Goal: Transaction & Acquisition: Book appointment/travel/reservation

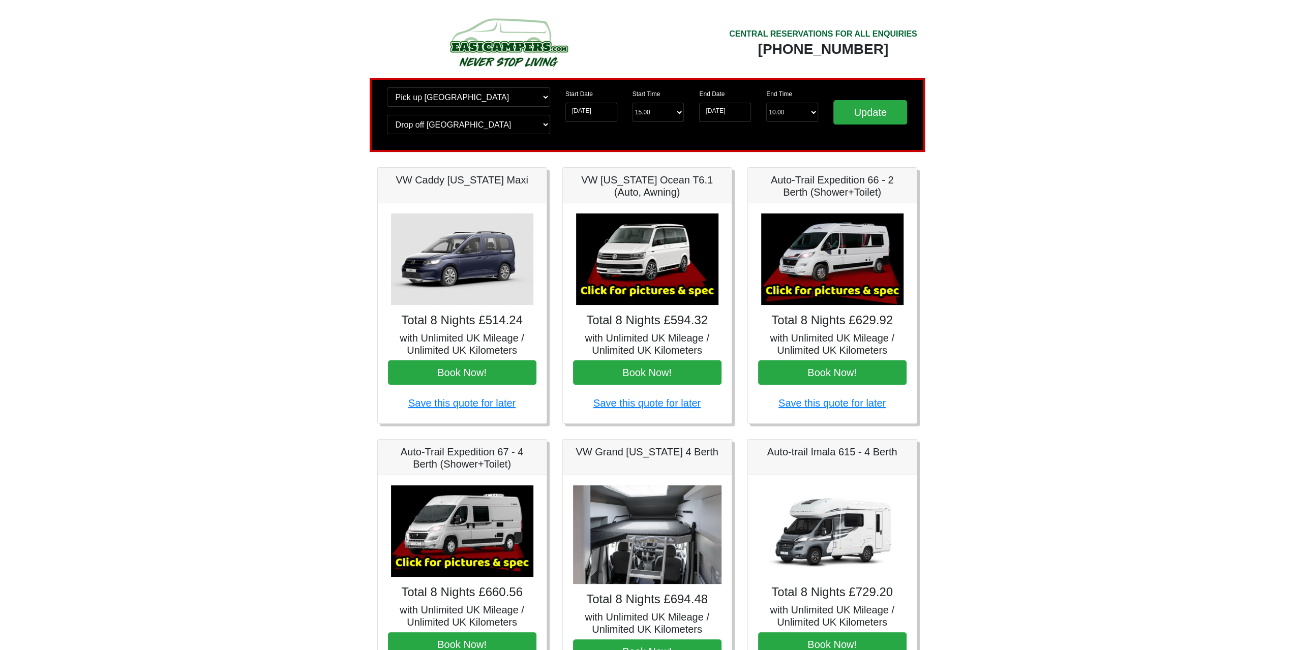
drag, startPoint x: 410, startPoint y: 201, endPoint x: 409, endPoint y: 206, distance: 5.2
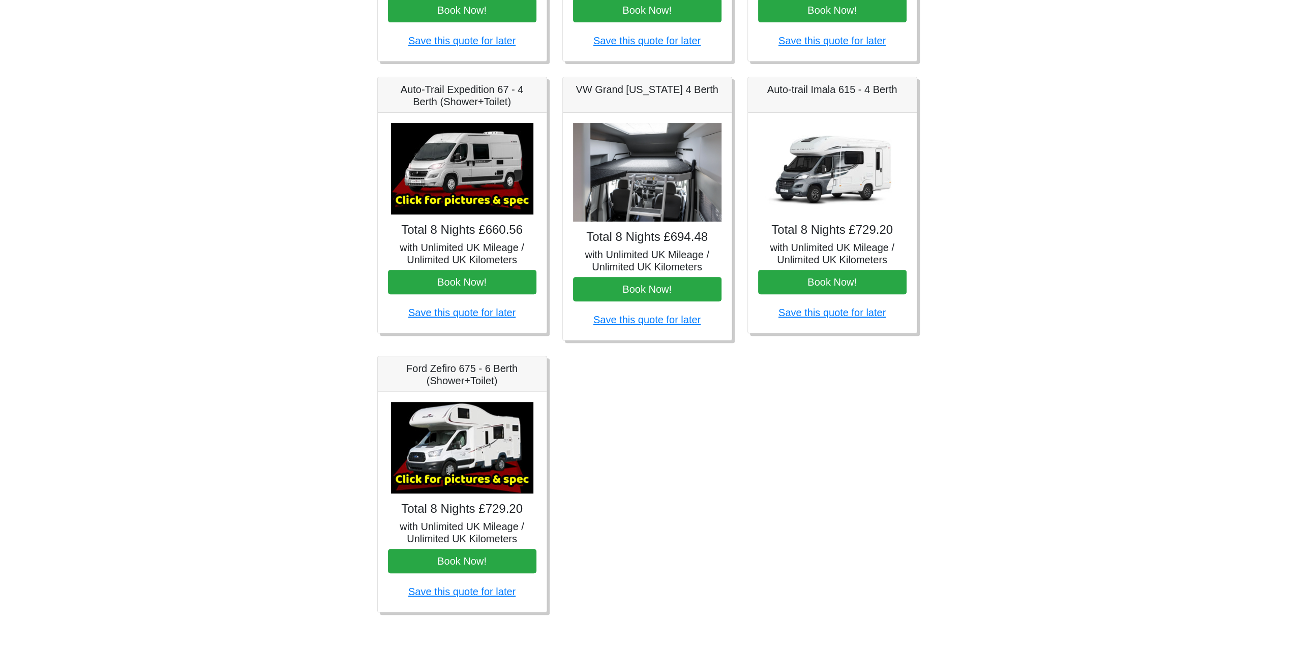
scroll to position [210, 0]
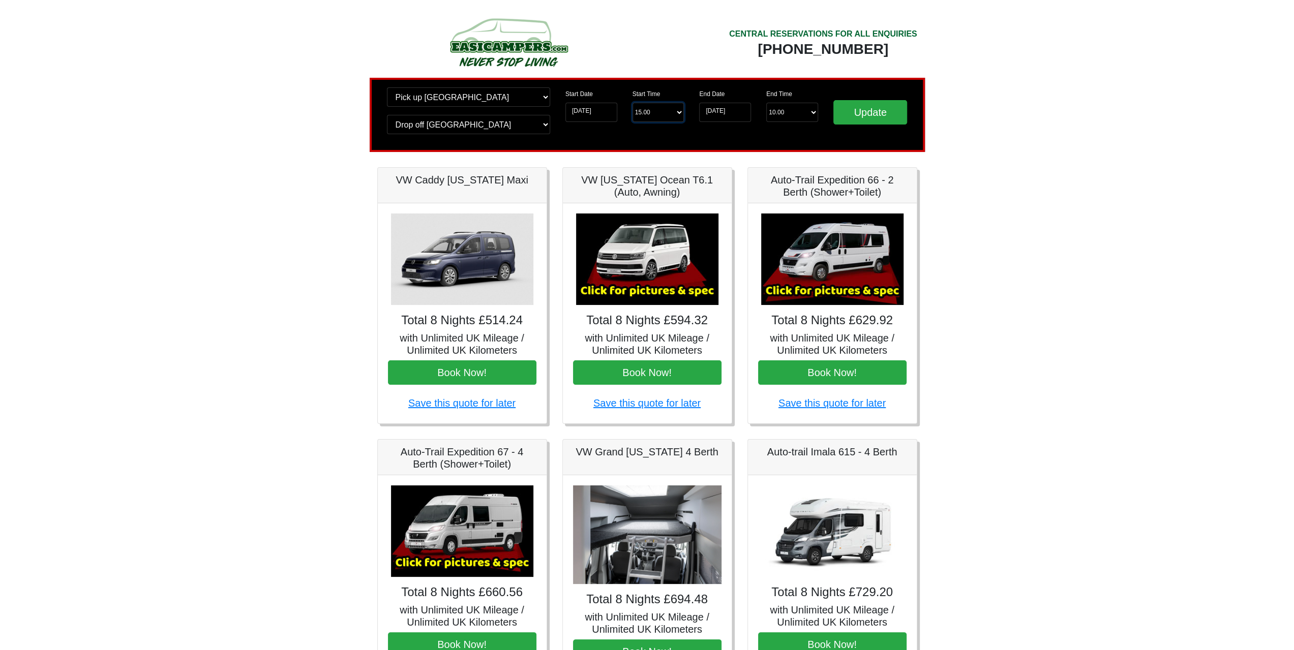
click at [666, 112] on select "Start Time 15.00 -------- 11.00 am (Saturday & Sunday Only) 12.00 pm (Saturday)…" at bounding box center [659, 112] width 52 height 19
select select "17.00"
click at [633, 103] on select "Start Time 15.00 -------- 11.00 am (Saturday & Sunday Only) 12.00 pm (Saturday)…" at bounding box center [659, 112] width 52 height 19
click at [716, 107] on input "16-11-2025" at bounding box center [725, 112] width 52 height 19
click at [815, 110] on div "End Time End Time 10.00 -------- 08.00 am 09.00 am 10.00 am 11.00 am (Sunday On…" at bounding box center [792, 104] width 67 height 35
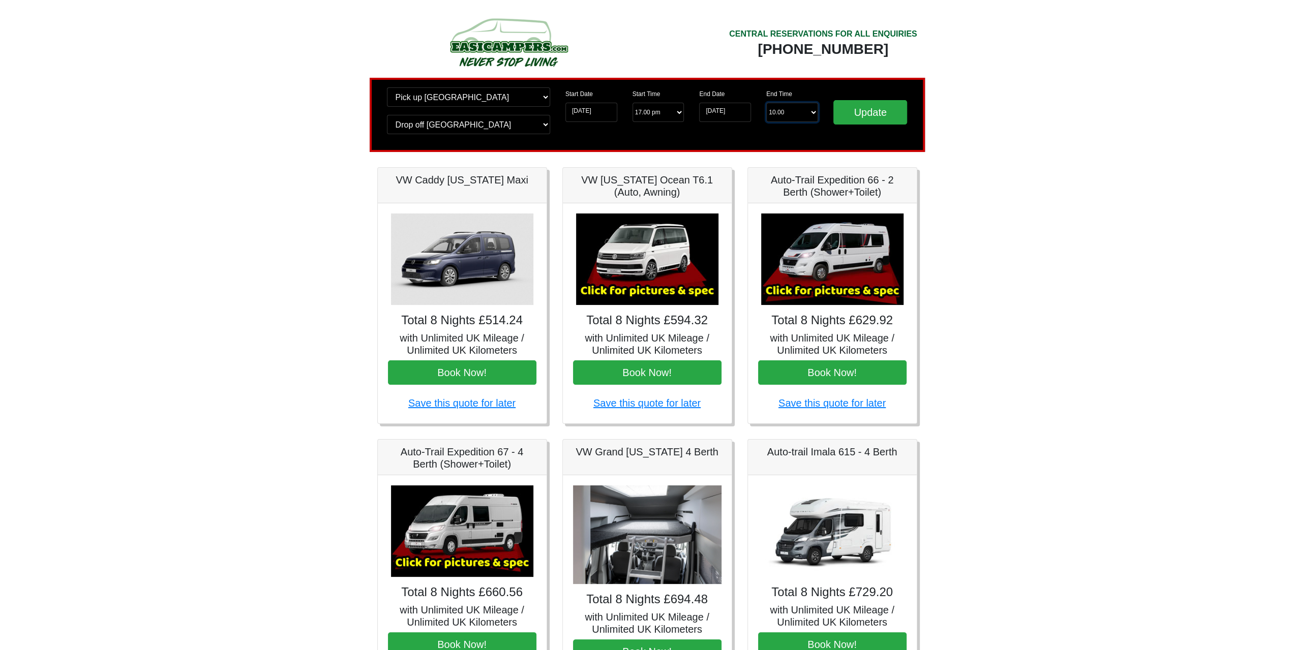
click at [811, 111] on select "End Time 10.00 -------- 08.00 am 09.00 am 10.00 am 11.00 am (Sunday Only)" at bounding box center [792, 112] width 52 height 19
click at [766, 103] on select "End Time 10.00 -------- 08.00 am 09.00 am 10.00 am 11.00 am (Sunday Only)" at bounding box center [792, 112] width 52 height 19
click at [805, 115] on select "End Time 10.00 -------- 08.00 am 09.00 am 10.00 am 11.00 am (Sunday Only)" at bounding box center [792, 112] width 52 height 19
select select "10.00"
click at [766, 103] on select "End Time 10.00 -------- 08.00 am 09.00 am 10.00 am 11.00 am (Sunday Only)" at bounding box center [792, 112] width 52 height 19
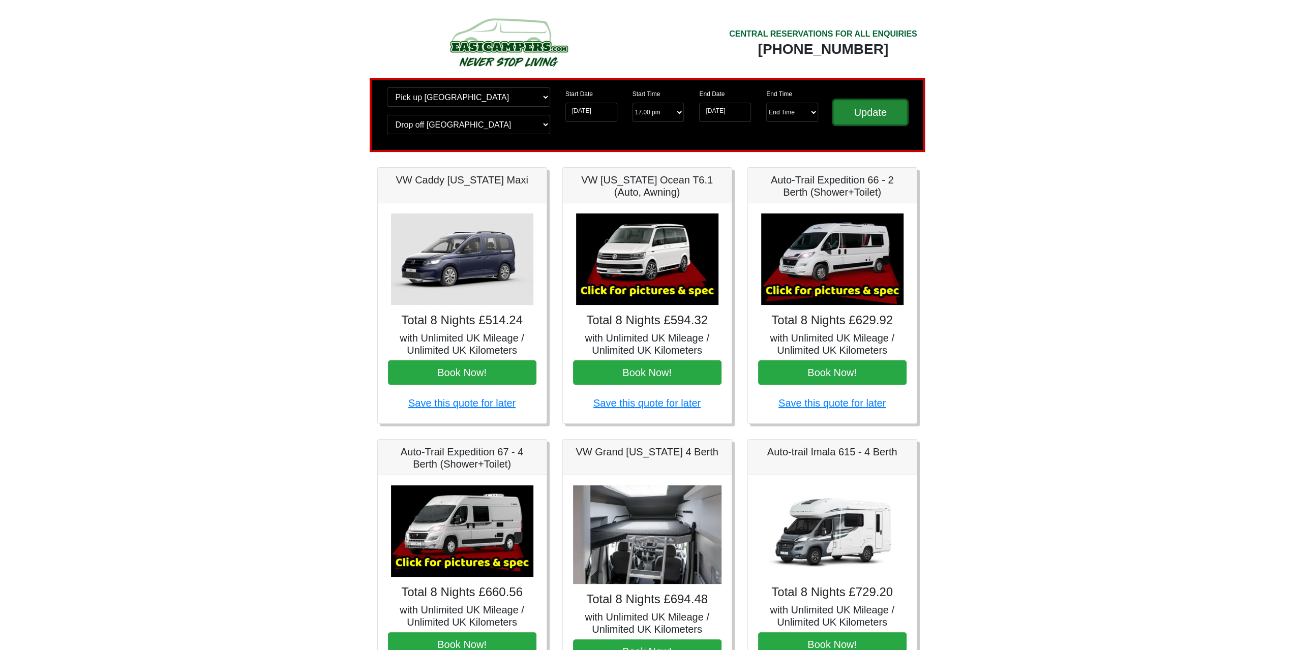
click at [855, 123] on input "Update" at bounding box center [870, 112] width 74 height 24
click at [627, 259] on img at bounding box center [647, 260] width 142 height 92
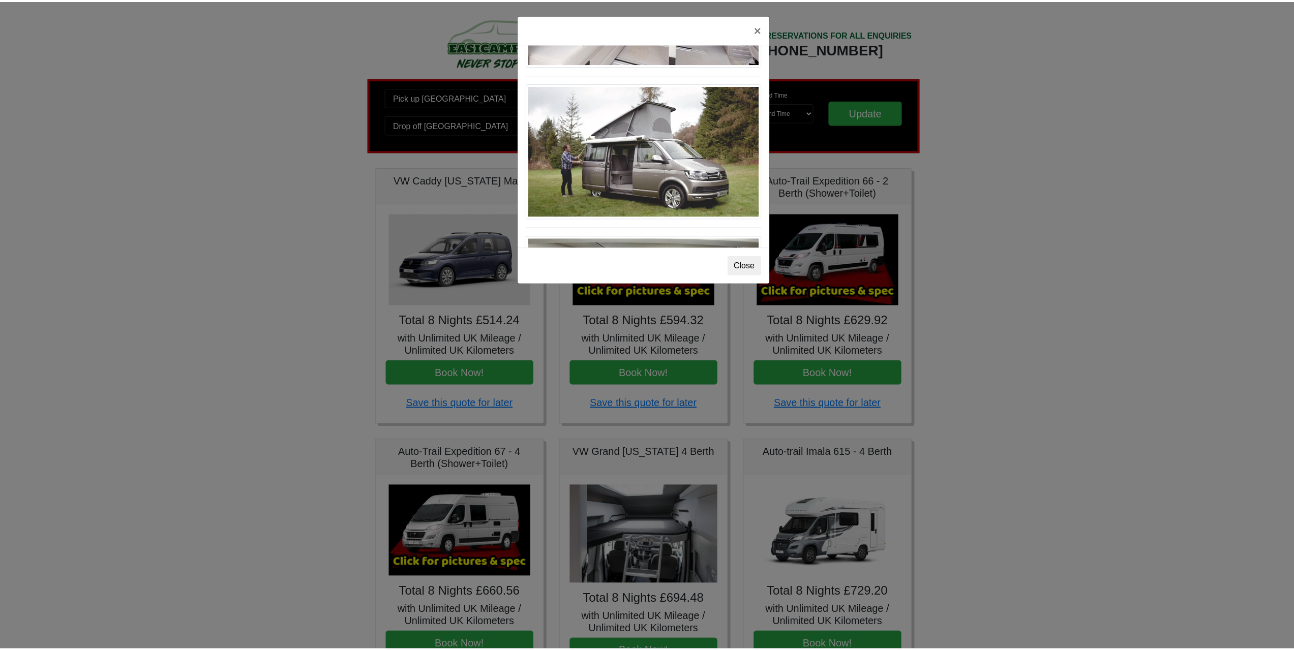
scroll to position [1106, 0]
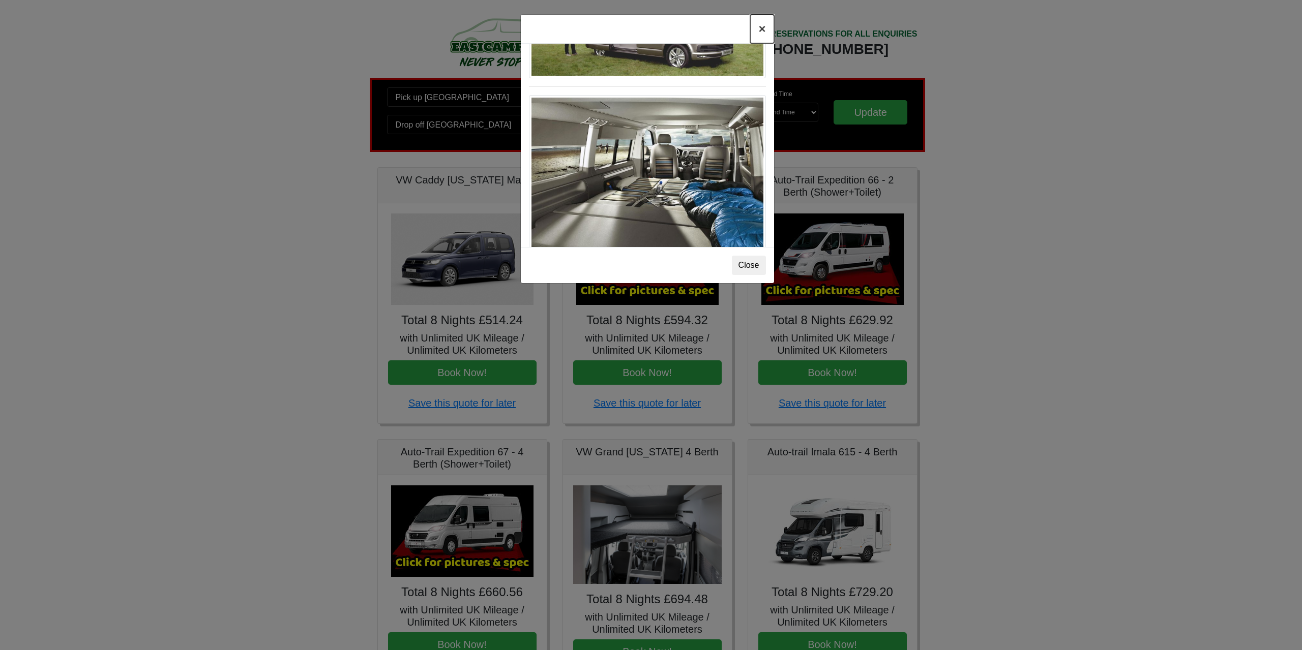
click at [761, 24] on button "×" at bounding box center [761, 29] width 23 height 28
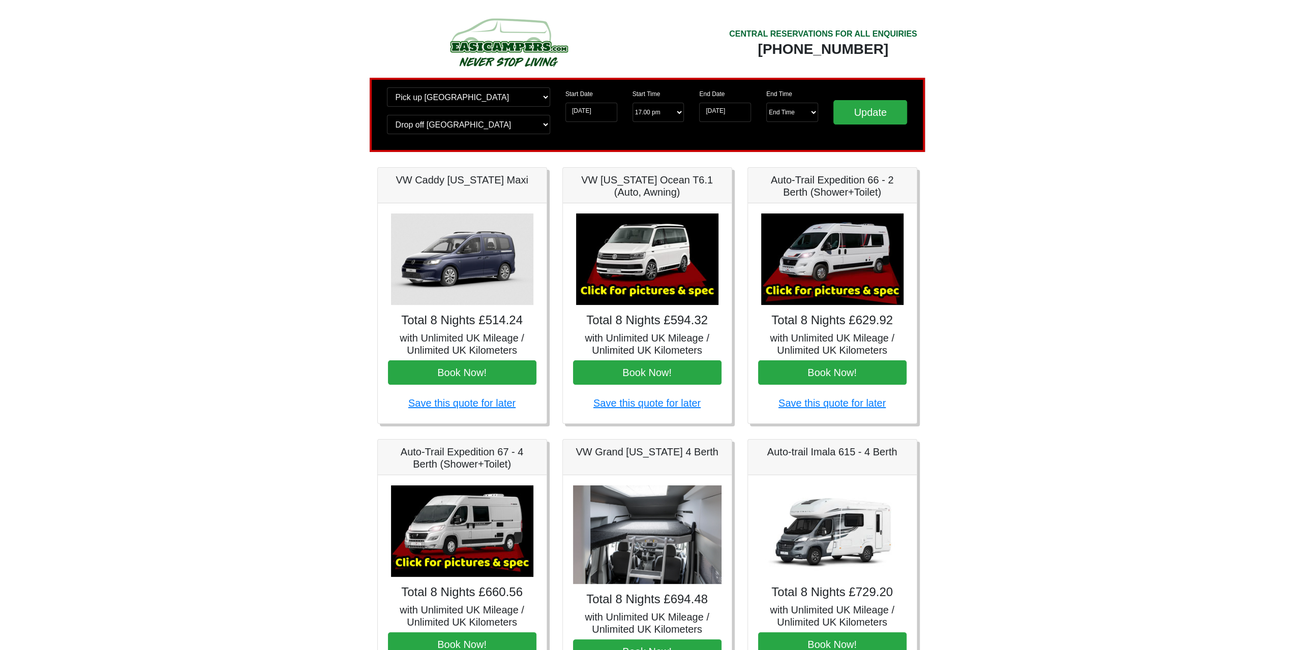
scroll to position [153, 0]
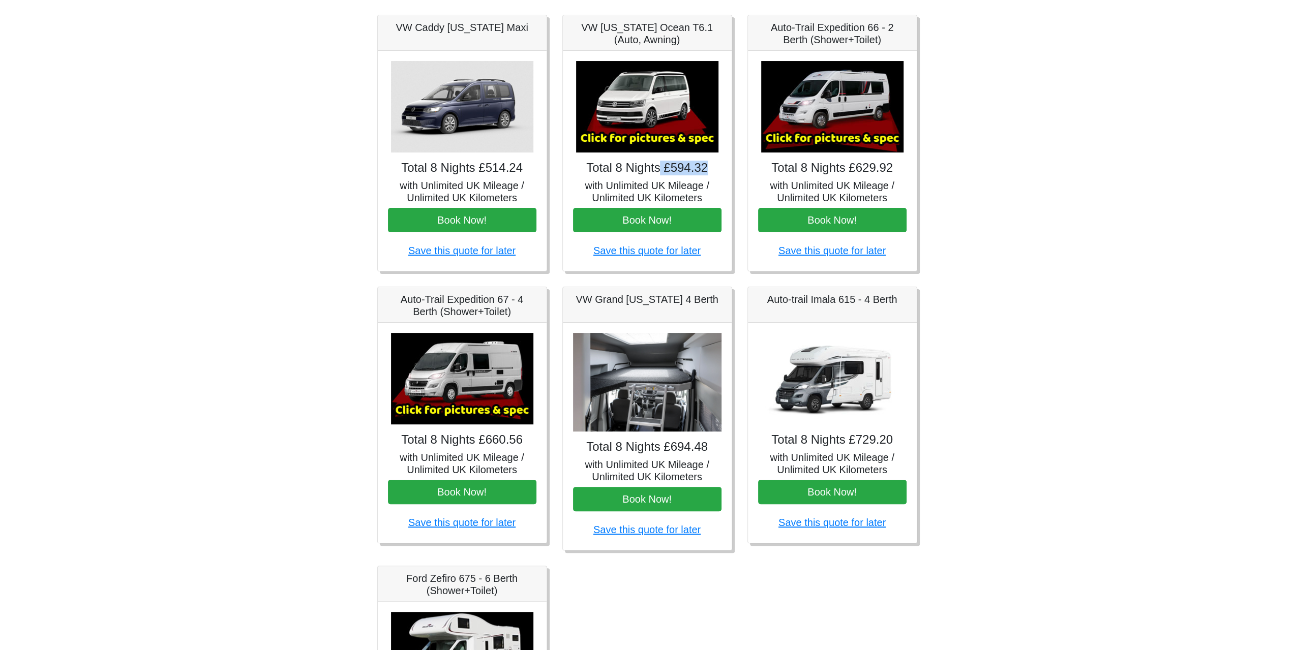
drag, startPoint x: 661, startPoint y: 170, endPoint x: 715, endPoint y: 172, distance: 54.0
click at [715, 172] on h4 "Total 8 Nights £594.32" at bounding box center [647, 168] width 148 height 15
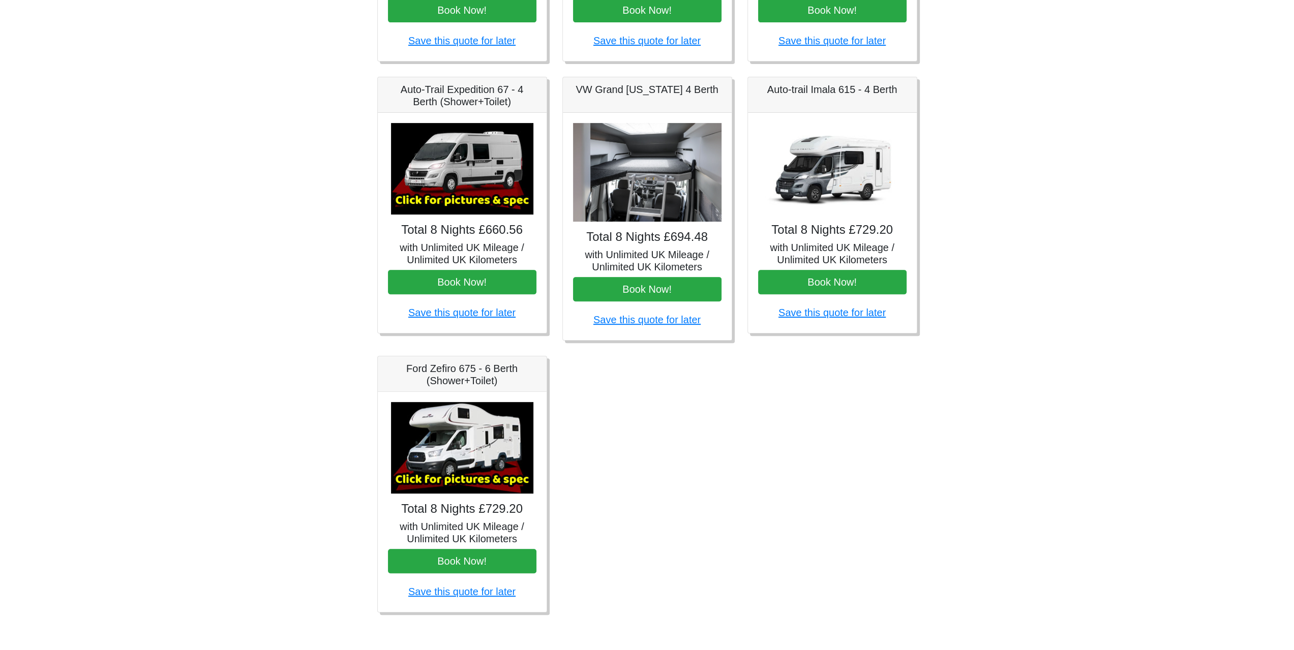
scroll to position [7, 0]
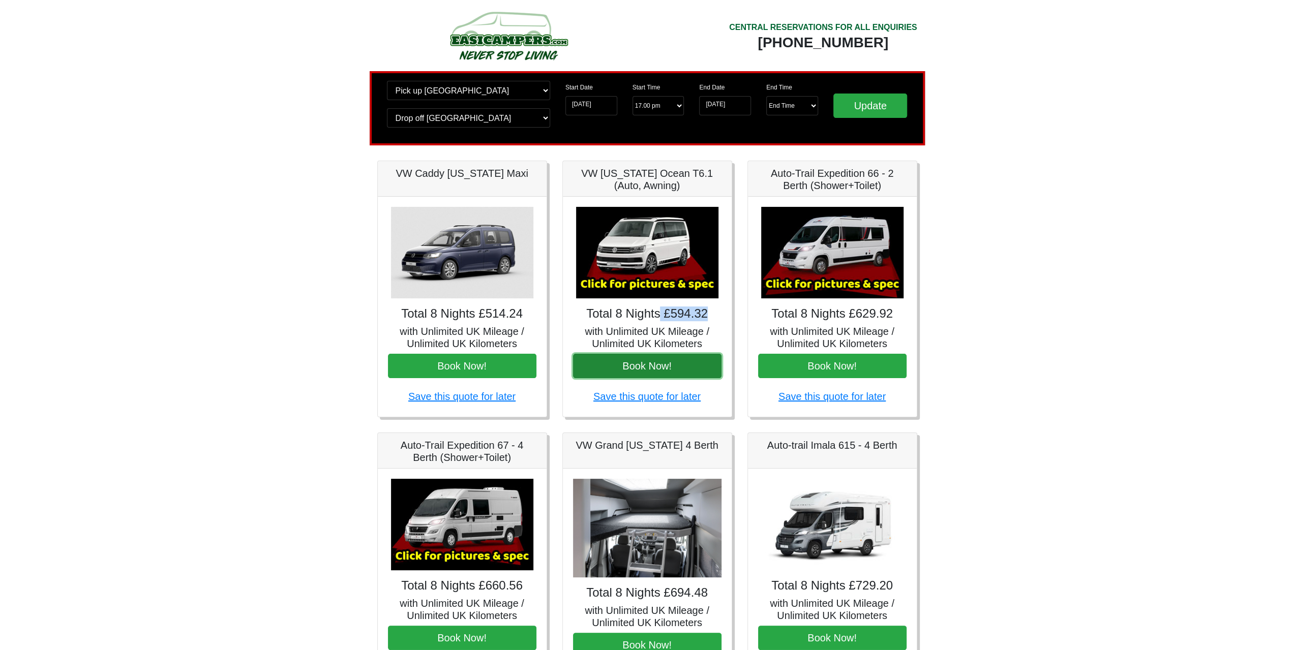
click at [646, 371] on button "Book Now!" at bounding box center [647, 366] width 148 height 24
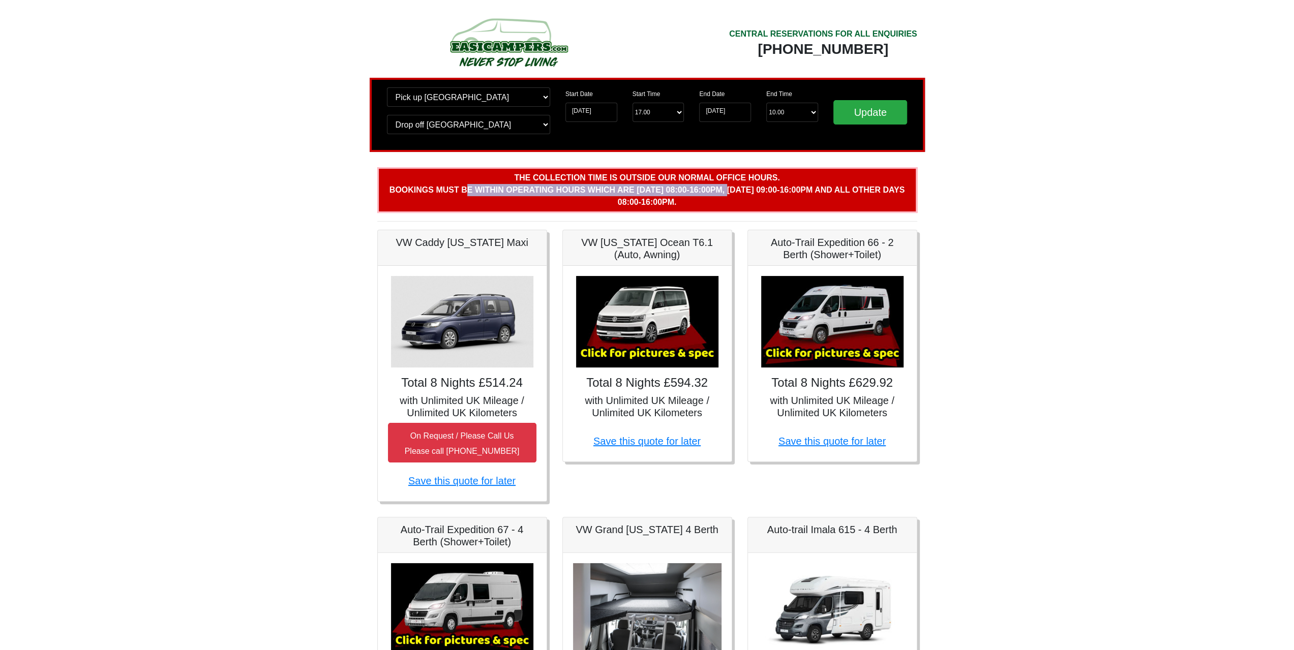
drag, startPoint x: 456, startPoint y: 190, endPoint x: 725, endPoint y: 188, distance: 269.0
click at [725, 188] on b "The collection time is outside our normal office hours. Bookings must be within…" at bounding box center [647, 189] width 515 height 33
click at [639, 442] on link "Save this quote for later" at bounding box center [646, 441] width 107 height 11
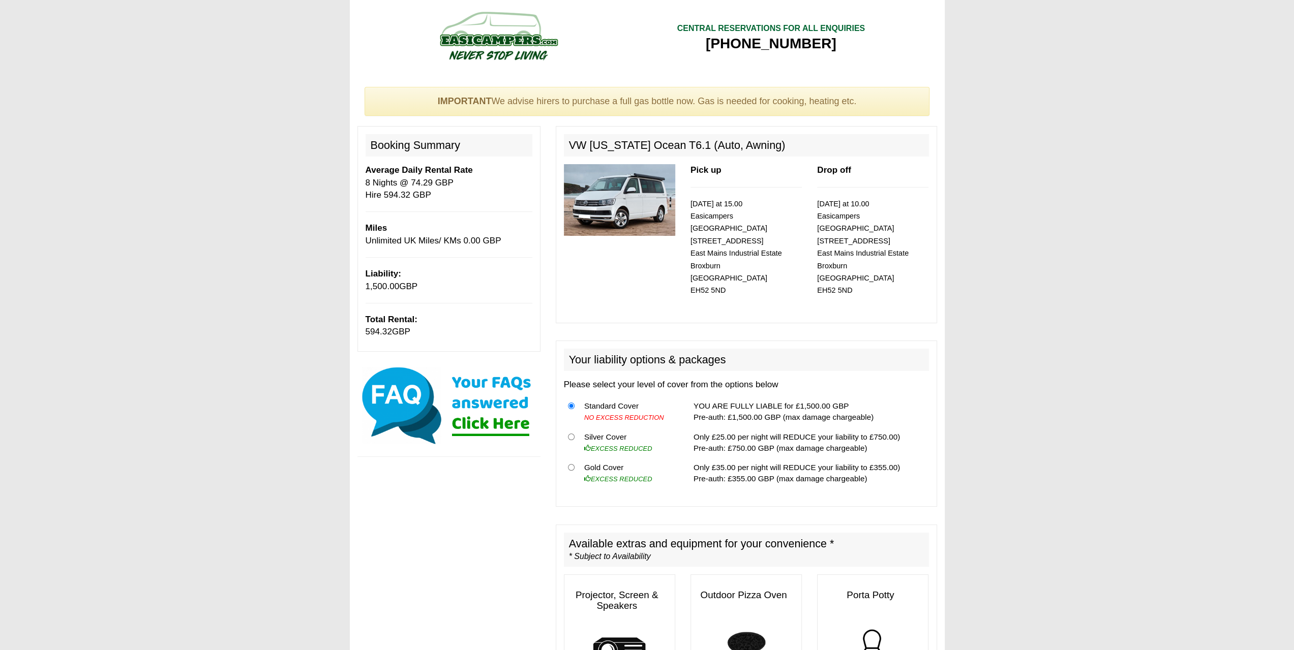
drag, startPoint x: 364, startPoint y: 330, endPoint x: 689, endPoint y: 334, distance: 324.5
click at [452, 335] on div "Booking Summary Average Daily Rental Rate 8 Nights @ 74.29 GBP Hire 594.32 GBP …" at bounding box center [448, 238] width 183 height 225
click at [575, 427] on th at bounding box center [572, 442] width 16 height 31
drag, startPoint x: 568, startPoint y: 394, endPoint x: 748, endPoint y: 388, distance: 180.1
click at [568, 403] on input "radio" at bounding box center [571, 406] width 7 height 7
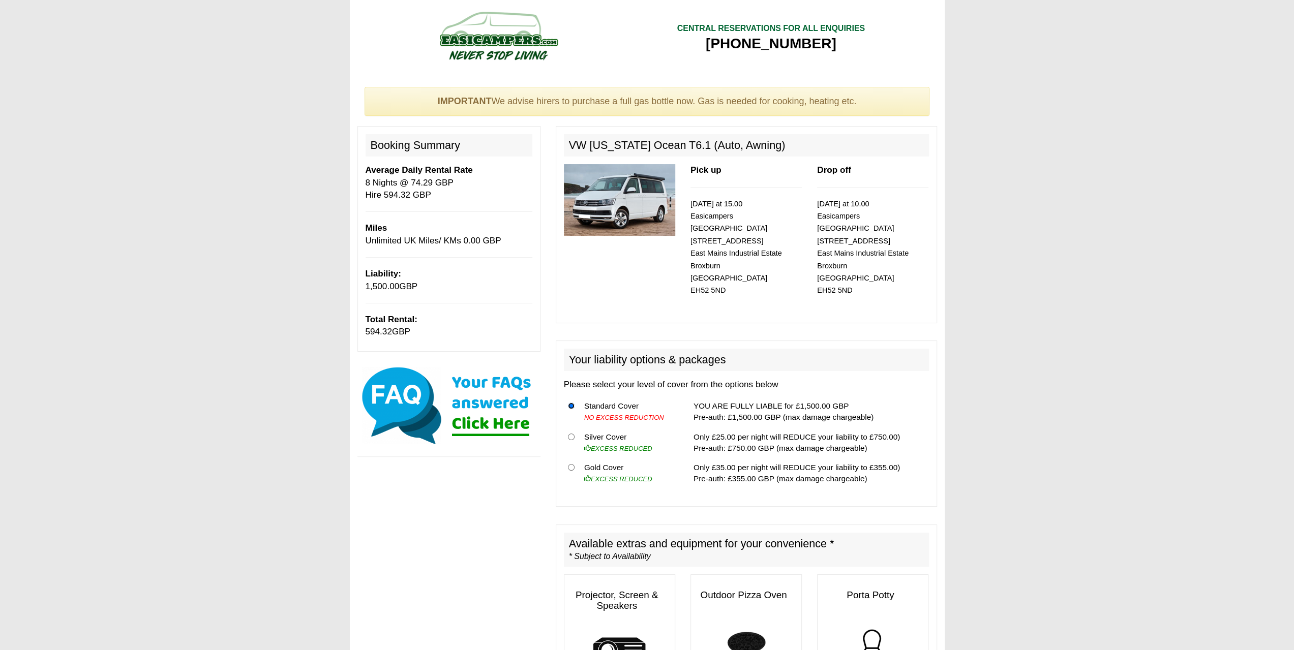
scroll to position [153, 0]
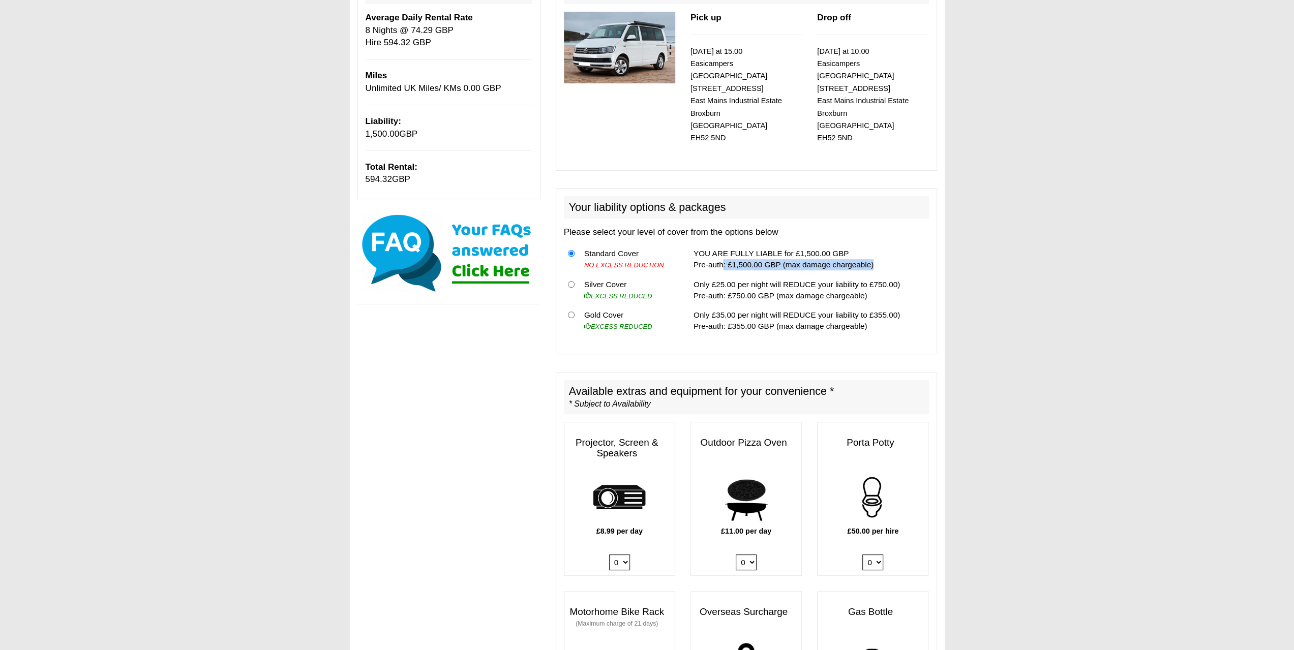
drag, startPoint x: 716, startPoint y: 255, endPoint x: 874, endPoint y: 258, distance: 158.2
click at [874, 258] on td "YOU ARE FULLY LIABLE for £1,500.00 GBP Pre-auth: £1,500.00 GBP (max damage char…" at bounding box center [810, 259] width 240 height 31
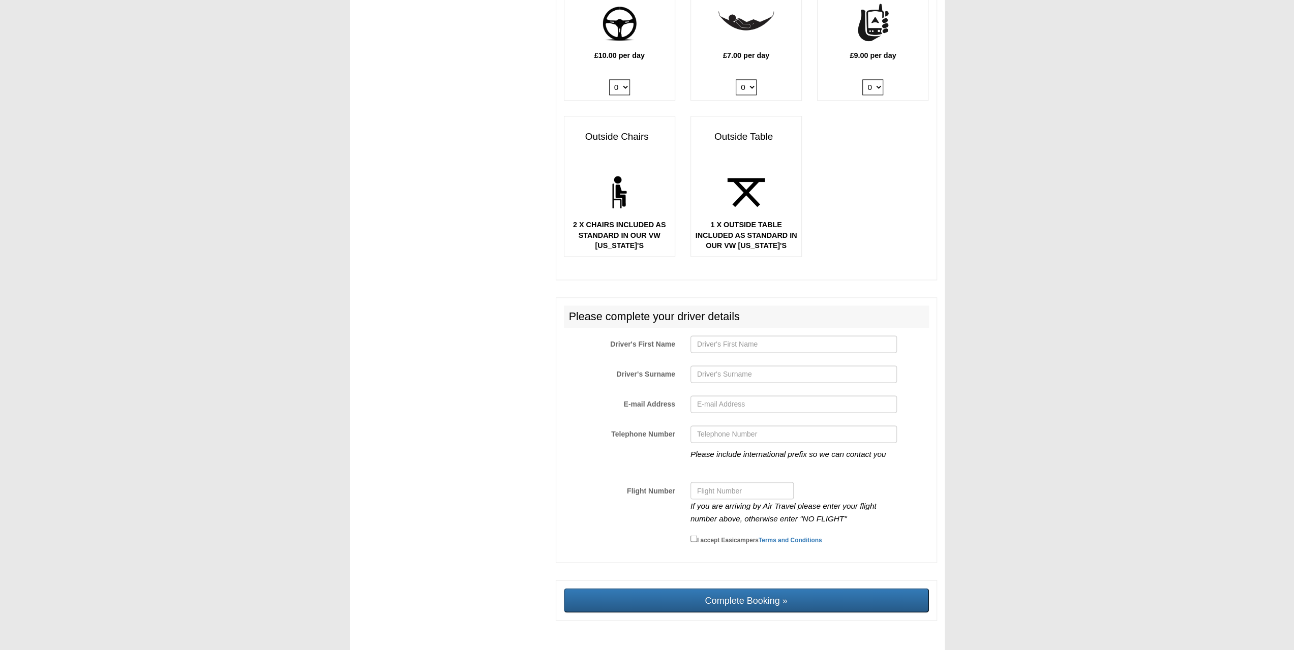
scroll to position [1373, 0]
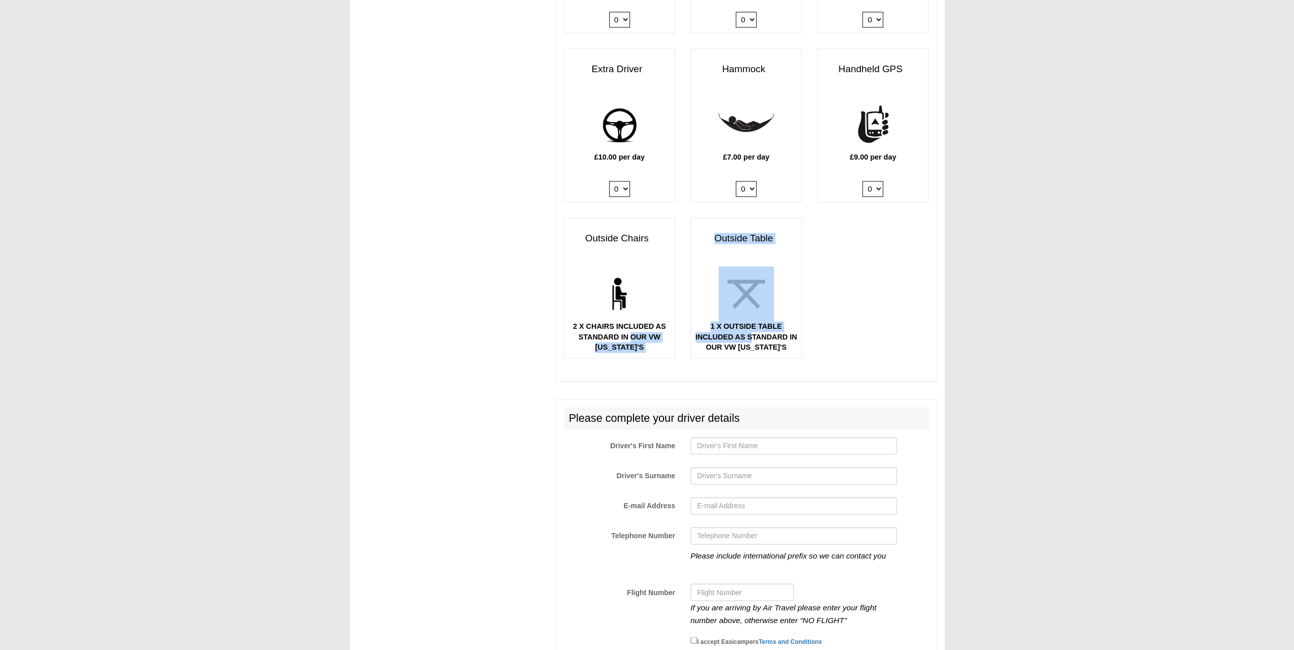
drag, startPoint x: 631, startPoint y: 327, endPoint x: 751, endPoint y: 326, distance: 120.5
click at [752, 327] on b "1 X OUTSIDE TABLE INCLUDED AS STANDARD IN OUR VW [US_STATE]'S" at bounding box center [747, 336] width 102 height 29
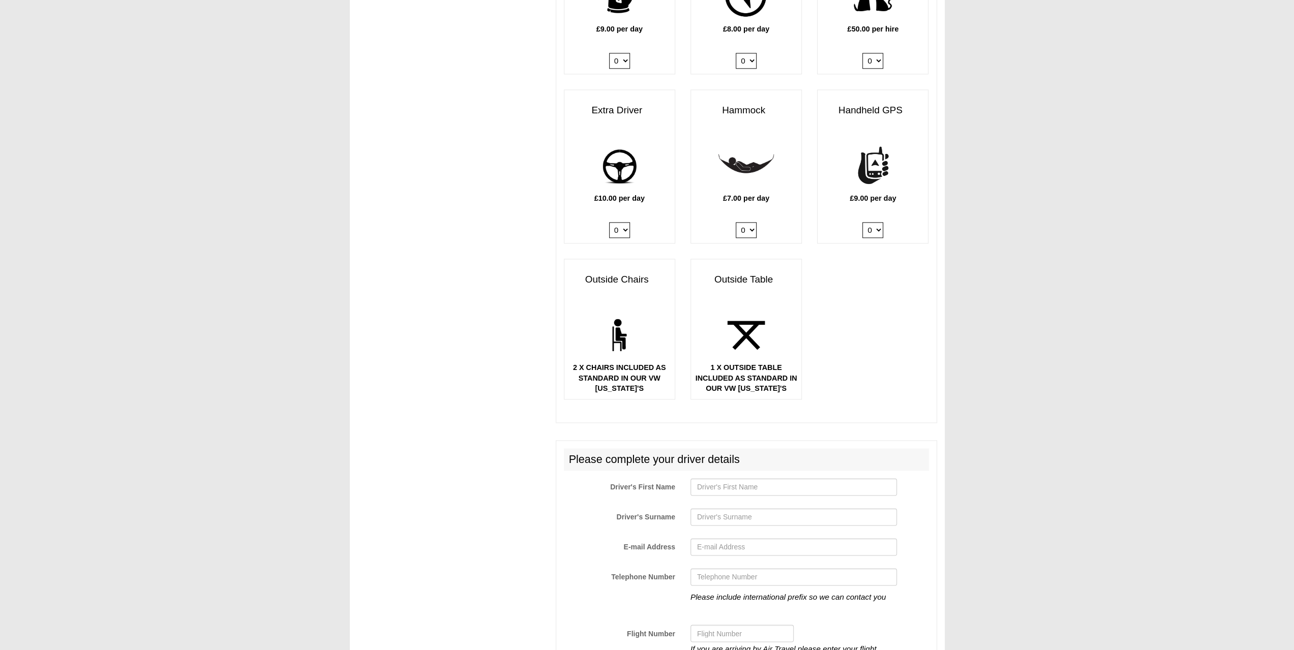
scroll to position [0, 0]
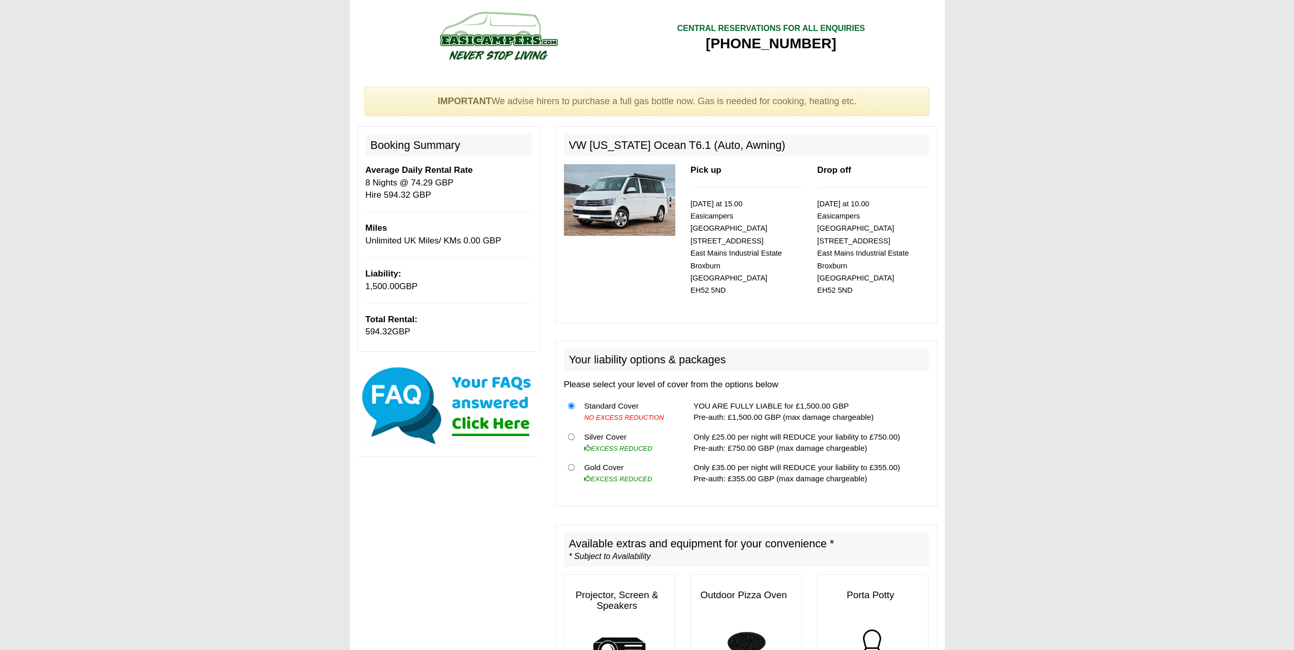
drag, startPoint x: 505, startPoint y: 436, endPoint x: 504, endPoint y: 163, distance: 273.1
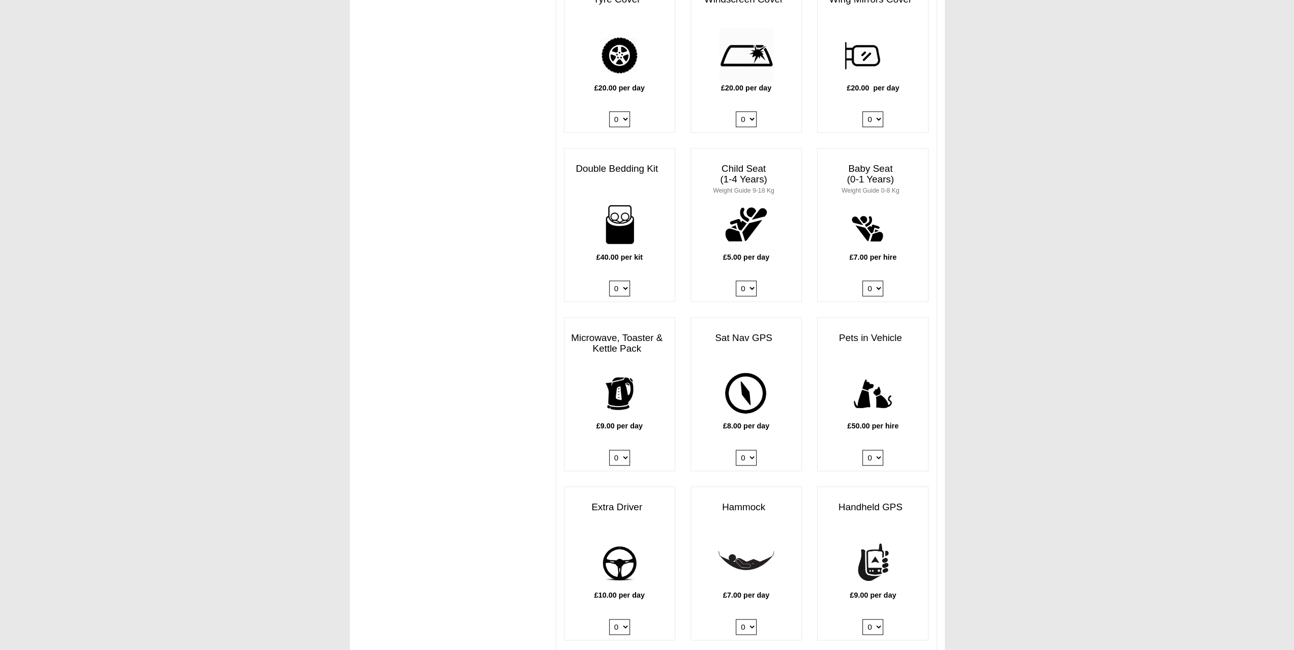
scroll to position [1488, 0]
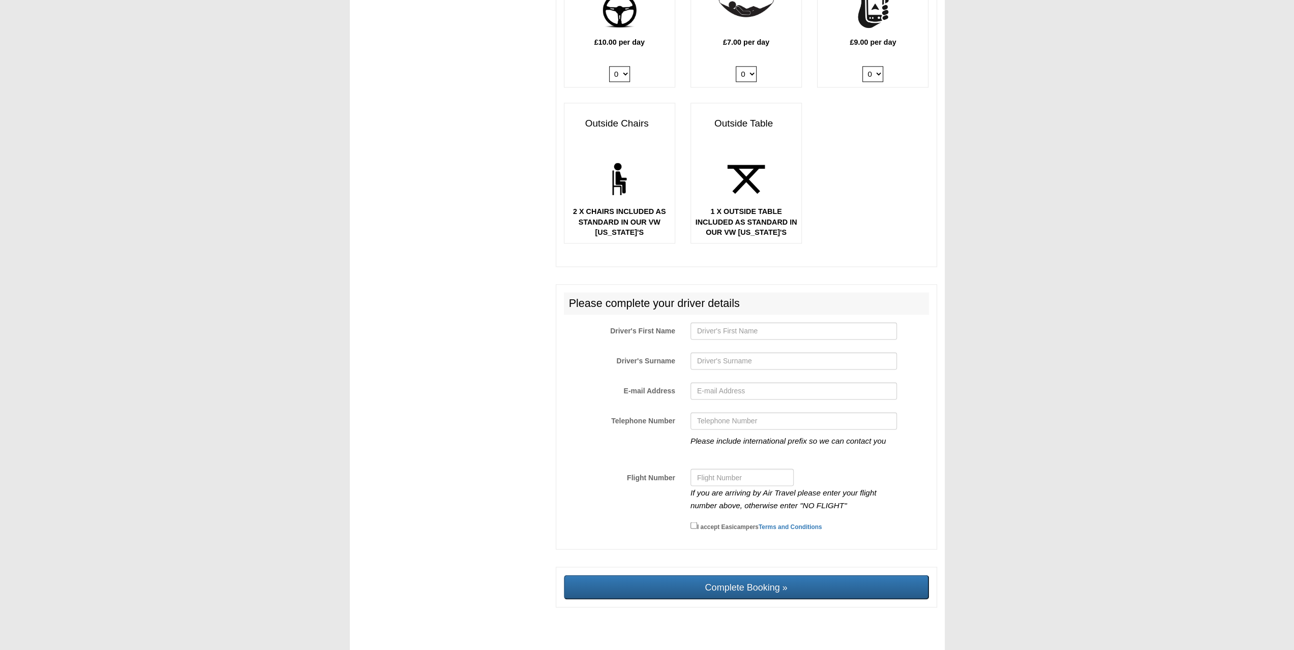
drag, startPoint x: 513, startPoint y: 296, endPoint x: 512, endPoint y: 609, distance: 313.2
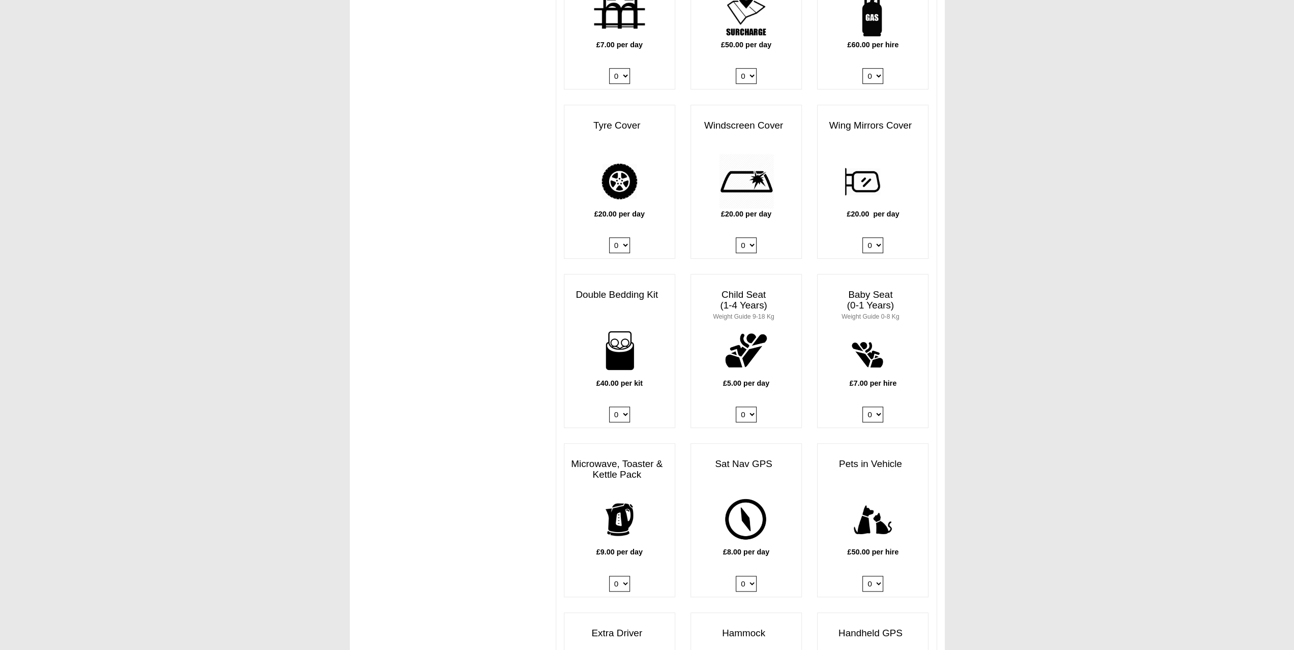
scroll to position [0, 0]
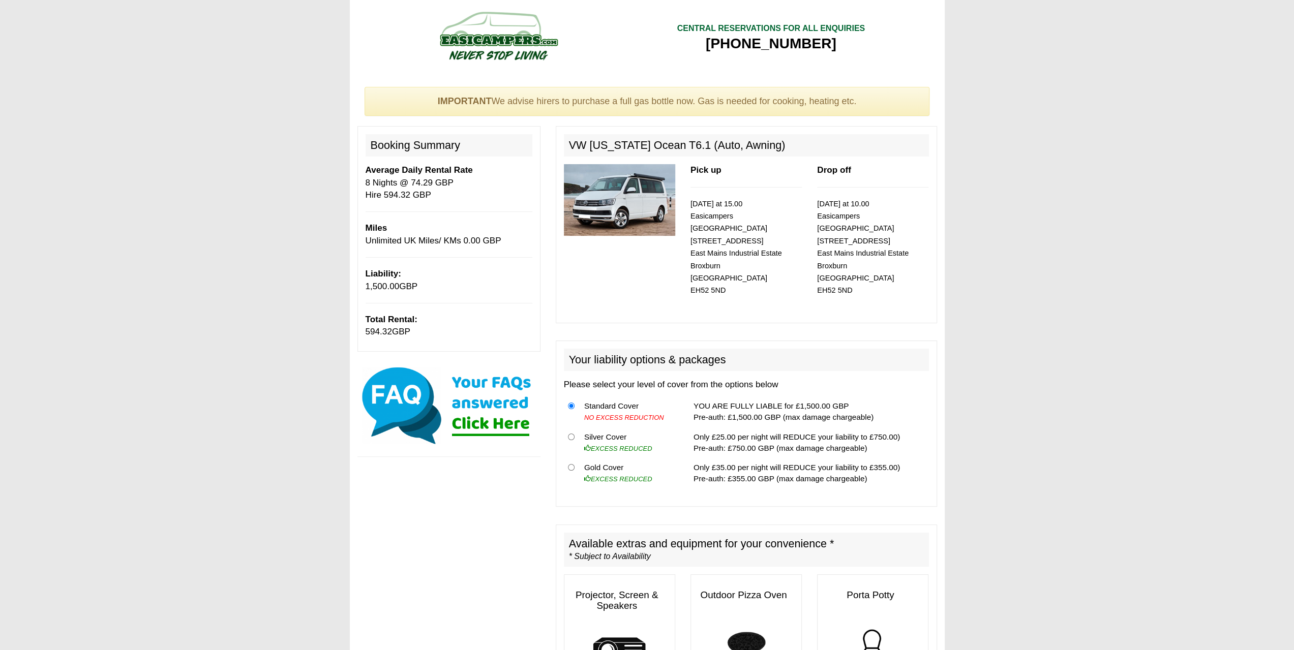
drag, startPoint x: 514, startPoint y: 375, endPoint x: 525, endPoint y: 231, distance: 144.3
